Goal: Book appointment/travel/reservation

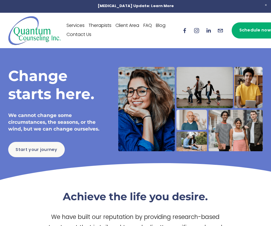
click at [103, 25] on link "Therapists" at bounding box center [100, 26] width 23 height 9
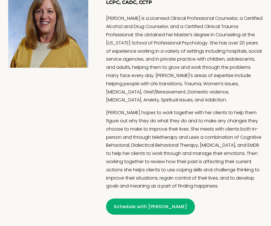
scroll to position [463, 0]
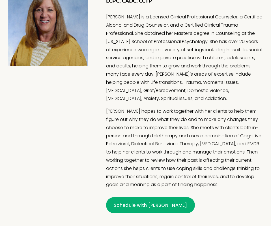
drag, startPoint x: 109, startPoint y: 103, endPoint x: 148, endPoint y: 183, distance: 88.6
click at [148, 183] on p "Theresa hopes to work together with her clients to help them figure out why the…" at bounding box center [184, 149] width 157 height 82
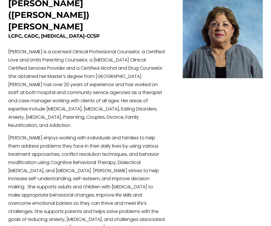
scroll to position [1269, 0]
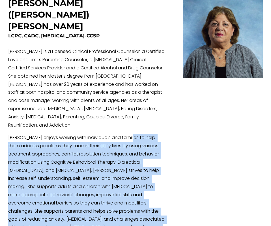
drag, startPoint x: 125, startPoint y: 82, endPoint x: 149, endPoint y: 173, distance: 95.0
click at [149, 173] on p "Terri enjoys working with individuals and families to help them address problem…" at bounding box center [86, 187] width 157 height 106
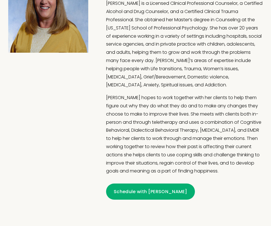
scroll to position [478, 0]
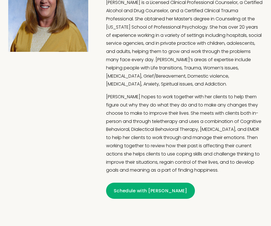
click at [160, 190] on link "Schedule with Theresa" at bounding box center [150, 191] width 89 height 16
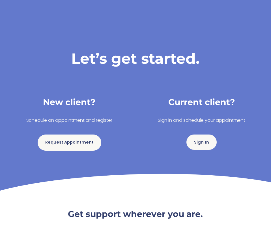
scroll to position [21, 0]
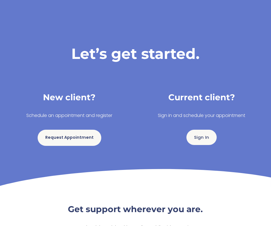
click at [86, 135] on link "Request Appointment" at bounding box center [69, 138] width 63 height 16
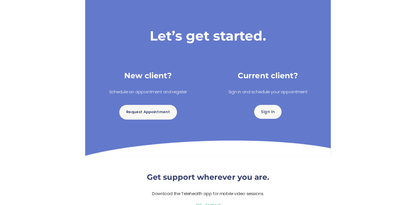
scroll to position [0, 0]
